Goal: Find specific page/section: Find specific page/section

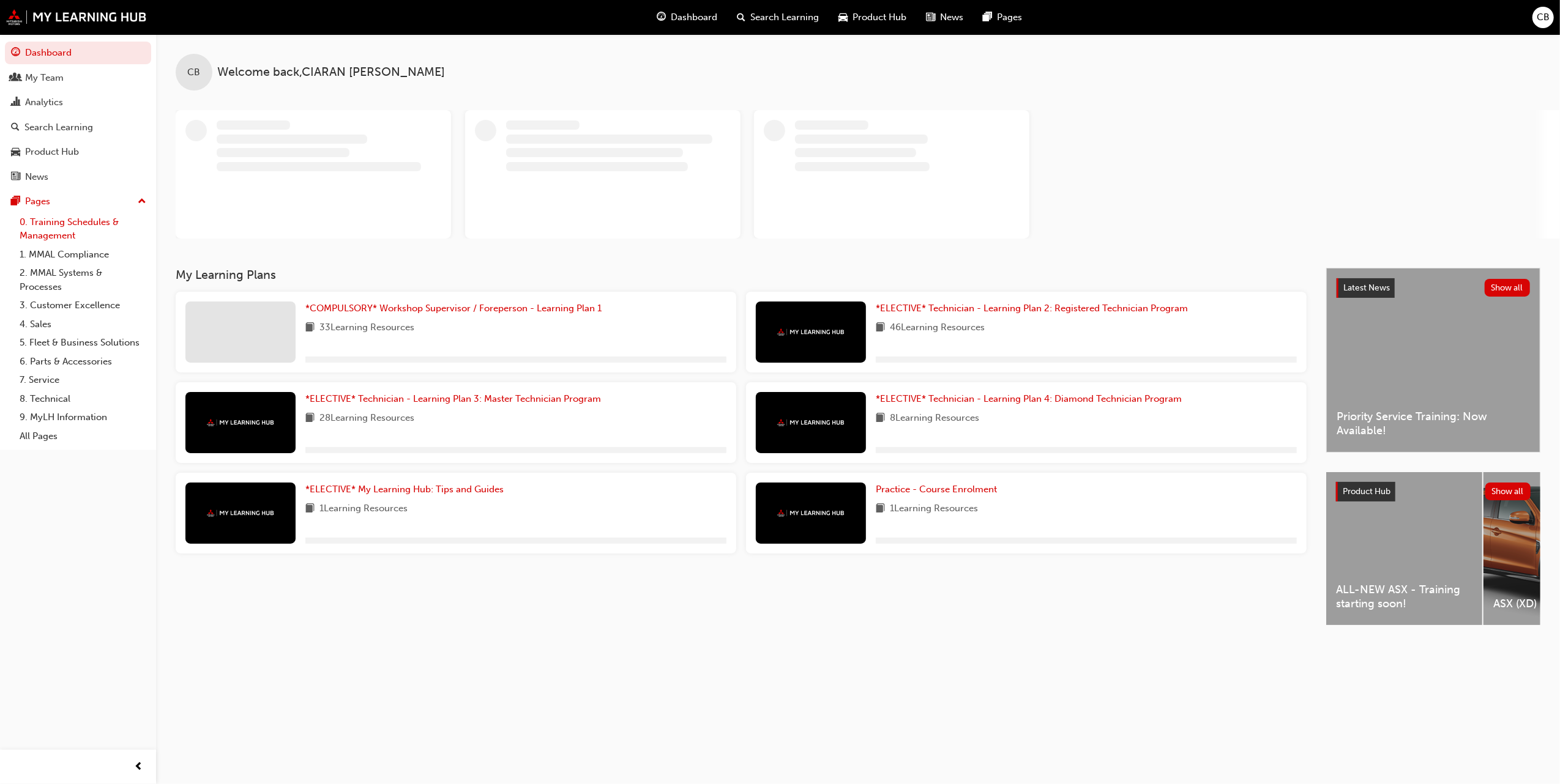
click at [64, 226] on link "0. Training Schedules & Management" at bounding box center [83, 228] width 137 height 33
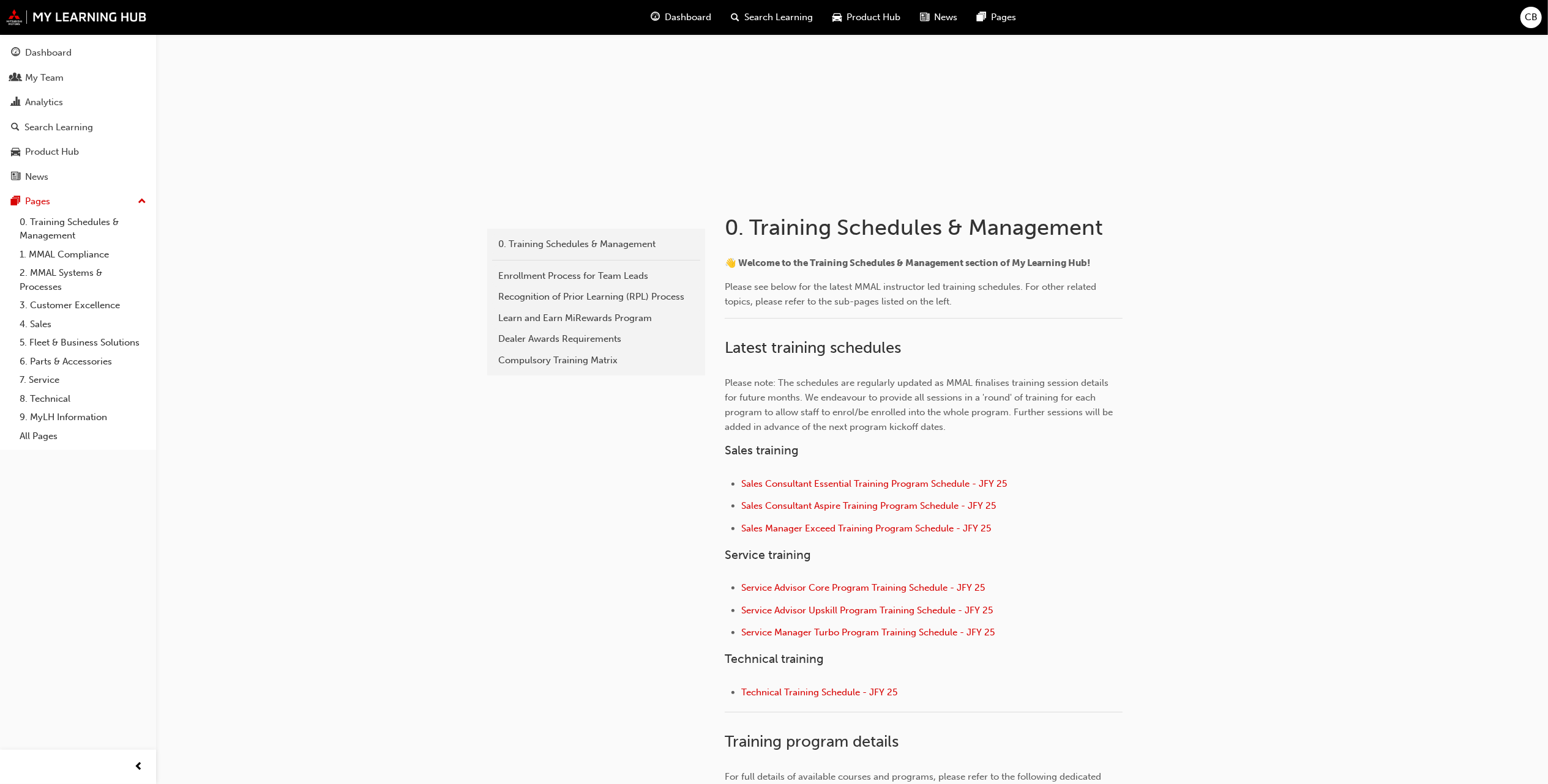
scroll to position [319, 0]
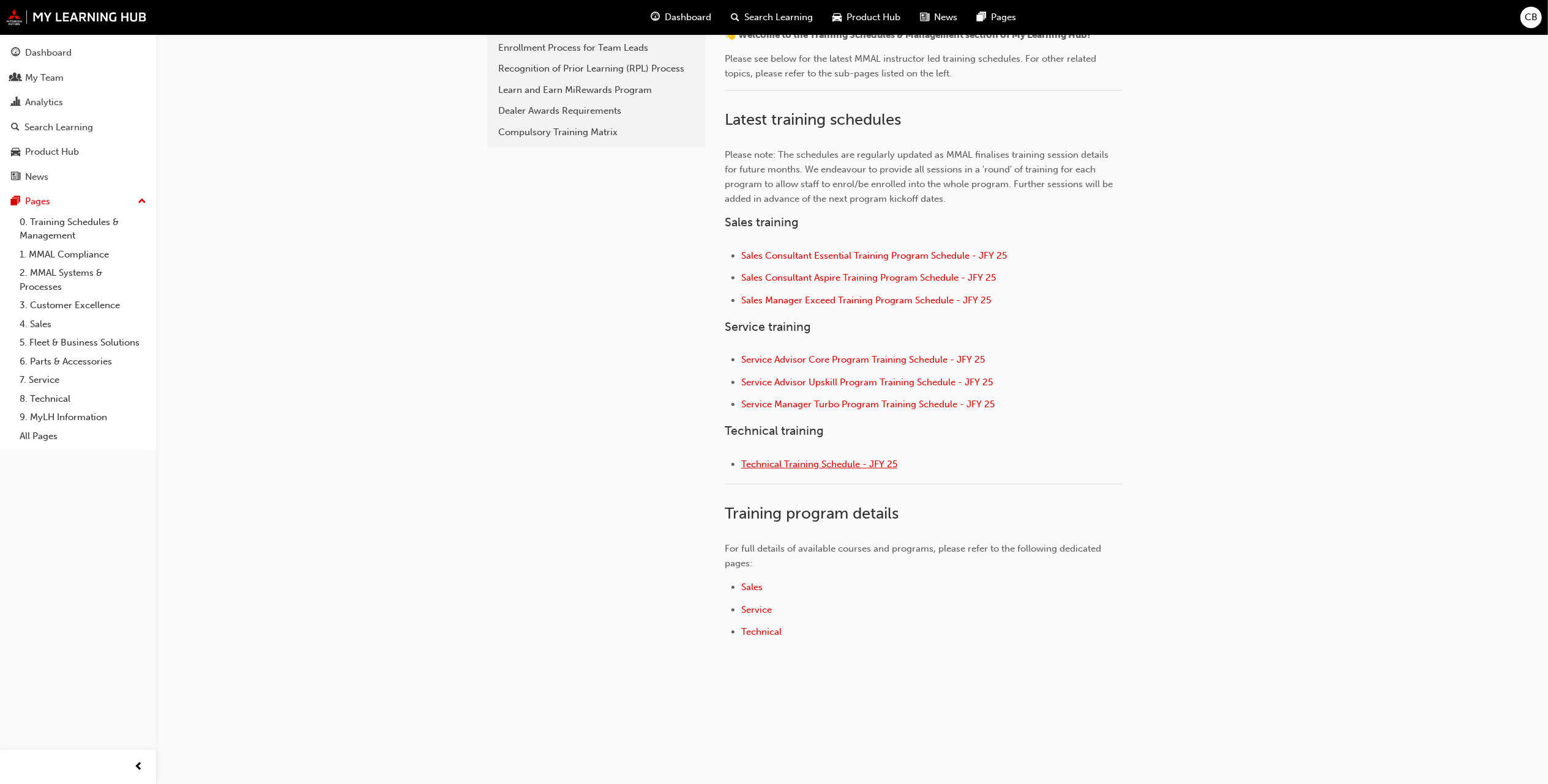
click at [796, 463] on span "Technical Training Schedule - JFY 25" at bounding box center [819, 464] width 156 height 11
